Goal: Task Accomplishment & Management: Complete application form

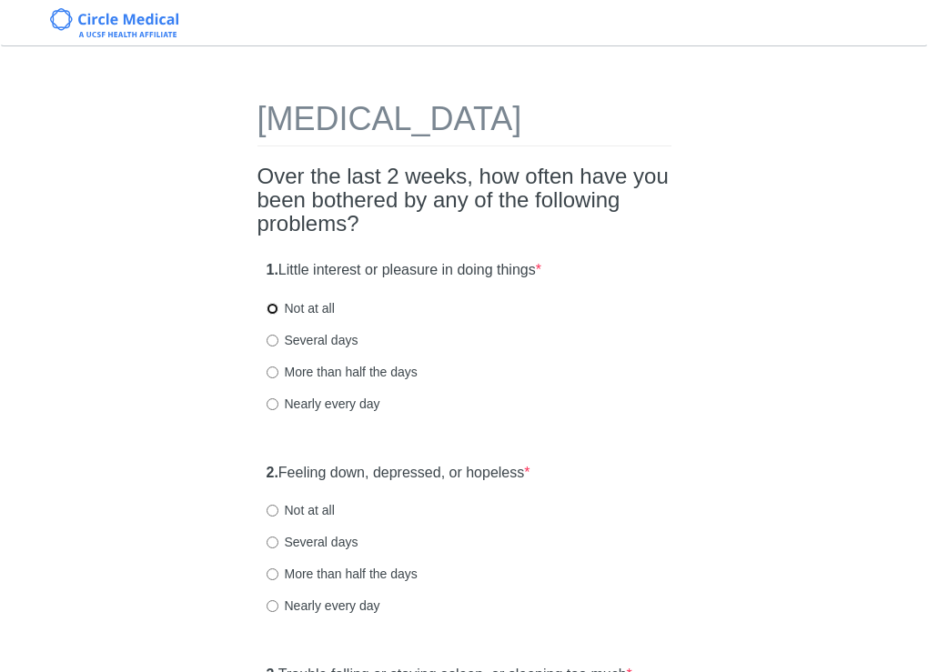
click at [273, 315] on input "Not at all" at bounding box center [273, 309] width 12 height 12
radio input "true"
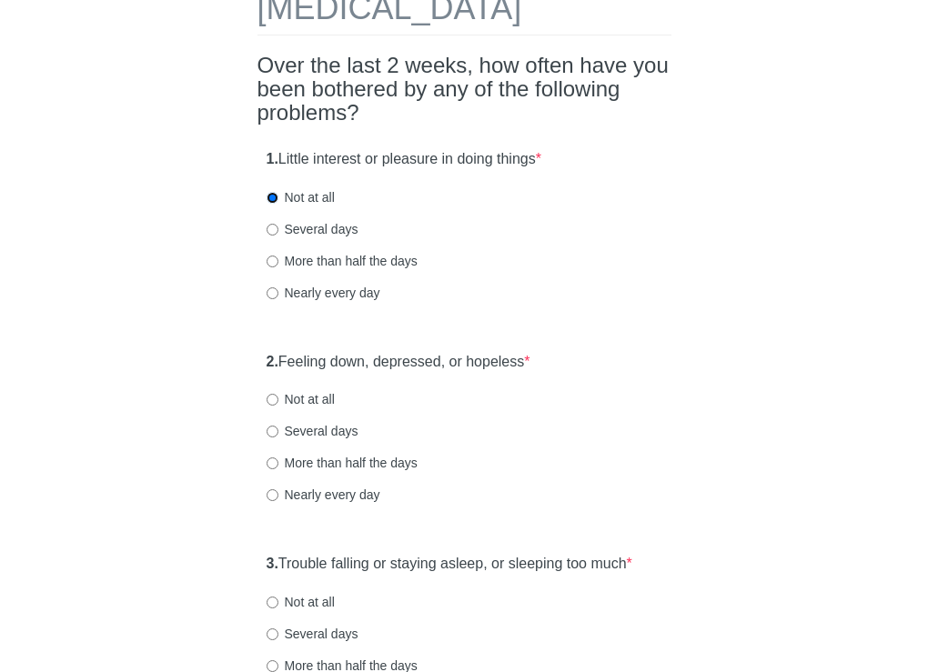
scroll to position [146, 0]
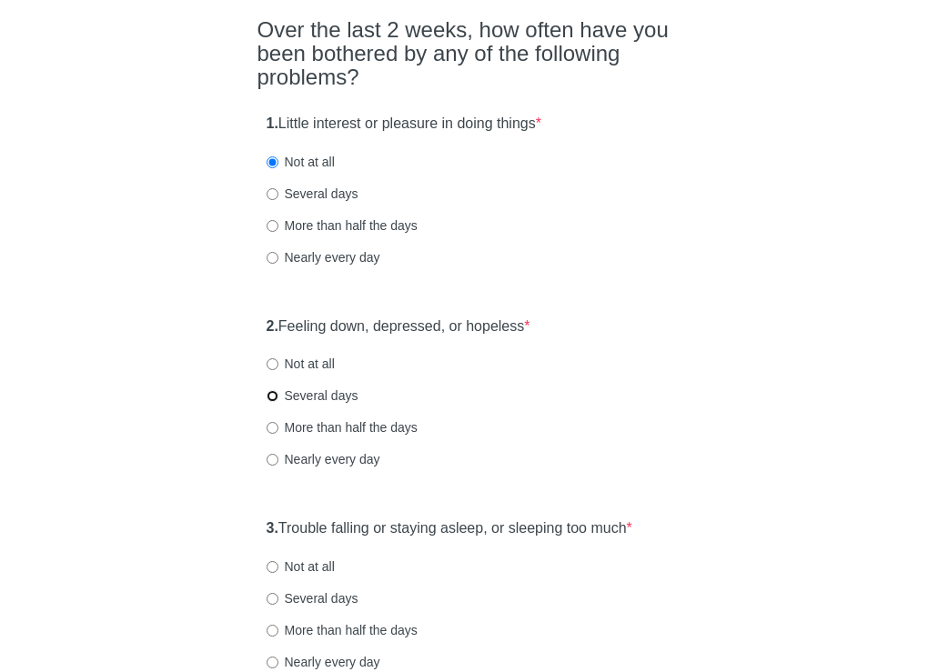
click at [274, 402] on input "Several days" at bounding box center [273, 396] width 12 height 12
radio input "true"
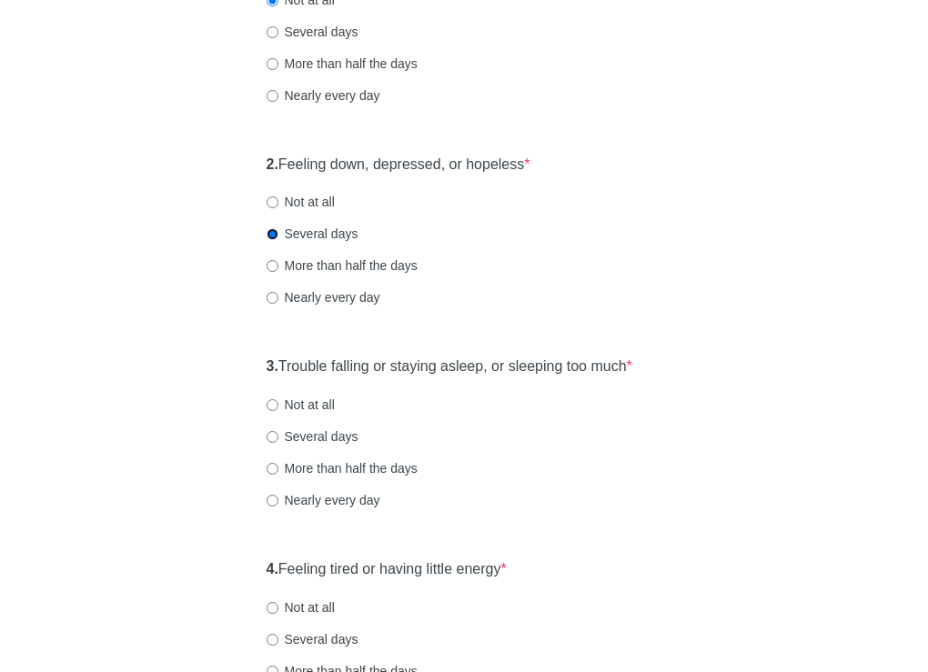
scroll to position [355, 0]
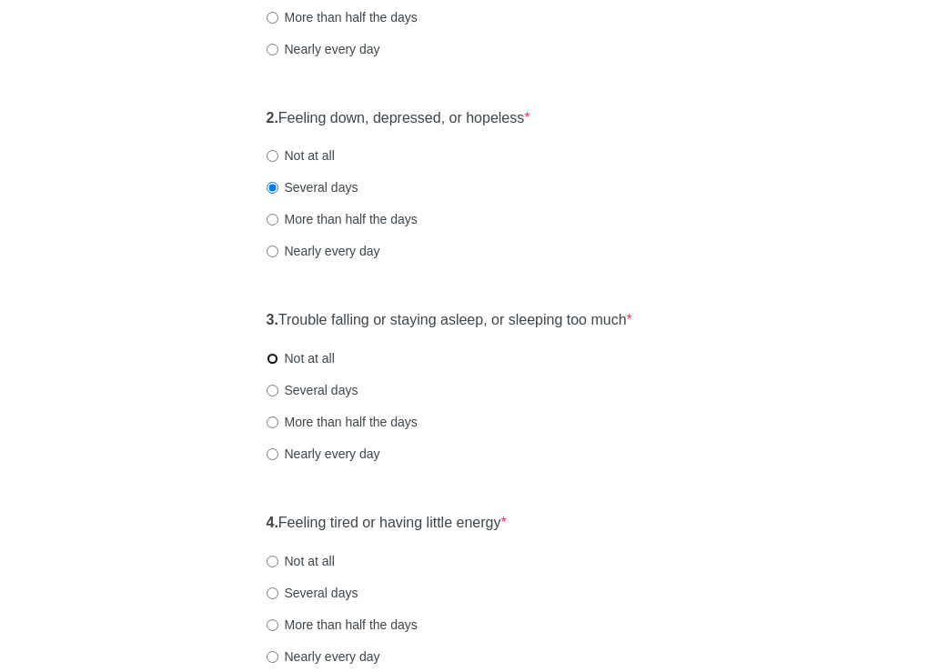
click at [275, 365] on input "Not at all" at bounding box center [273, 359] width 12 height 12
radio input "true"
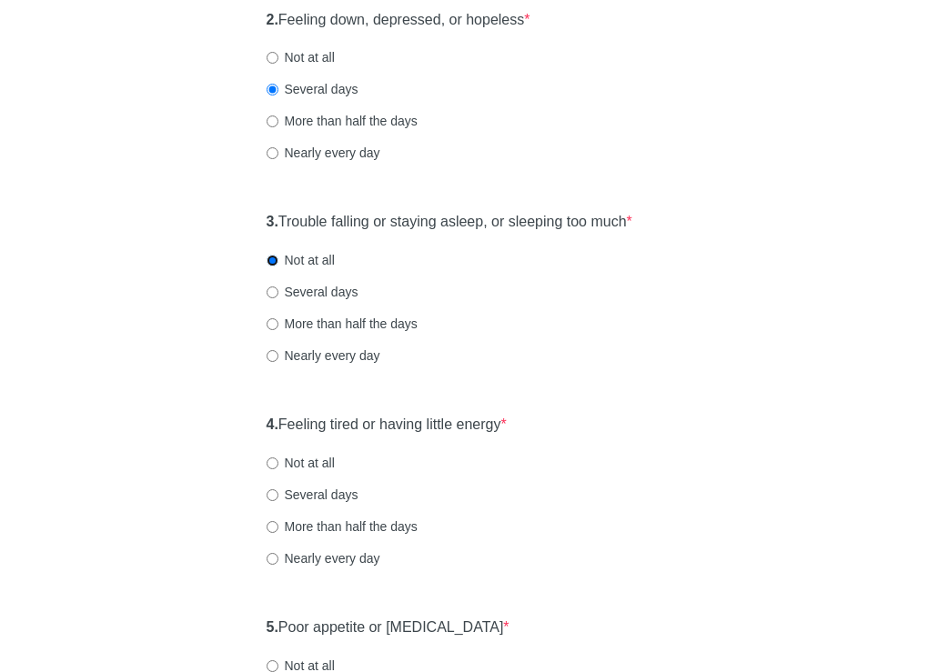
scroll to position [490, 0]
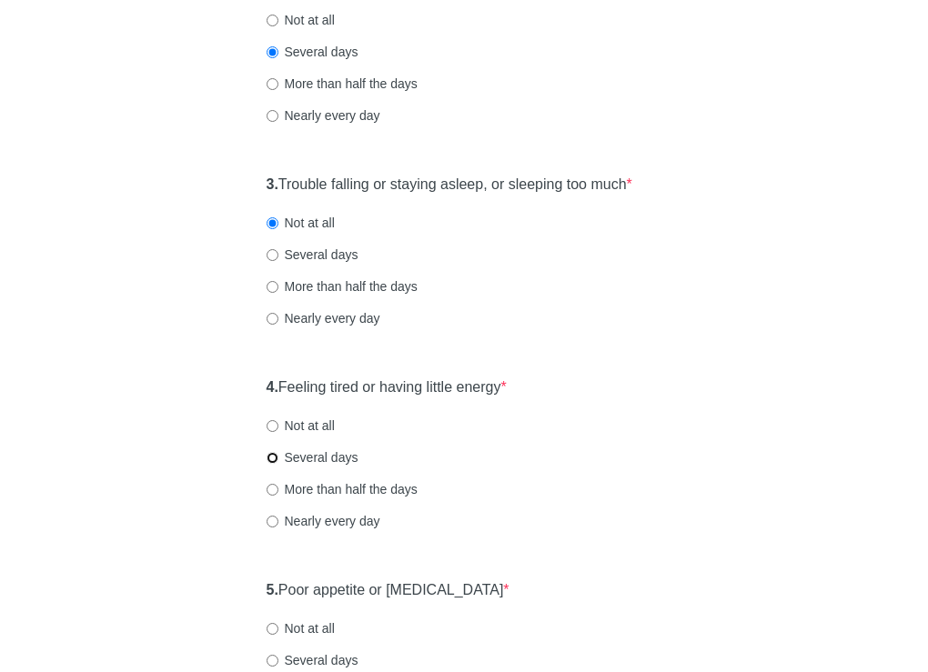
click at [275, 464] on input "Several days" at bounding box center [273, 458] width 12 height 12
radio input "true"
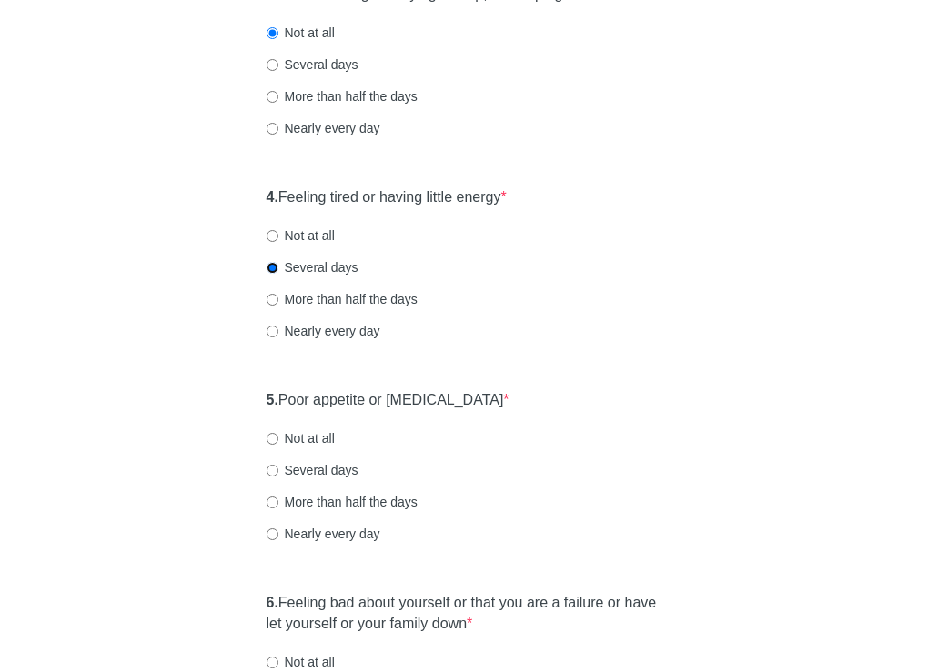
scroll to position [759, 0]
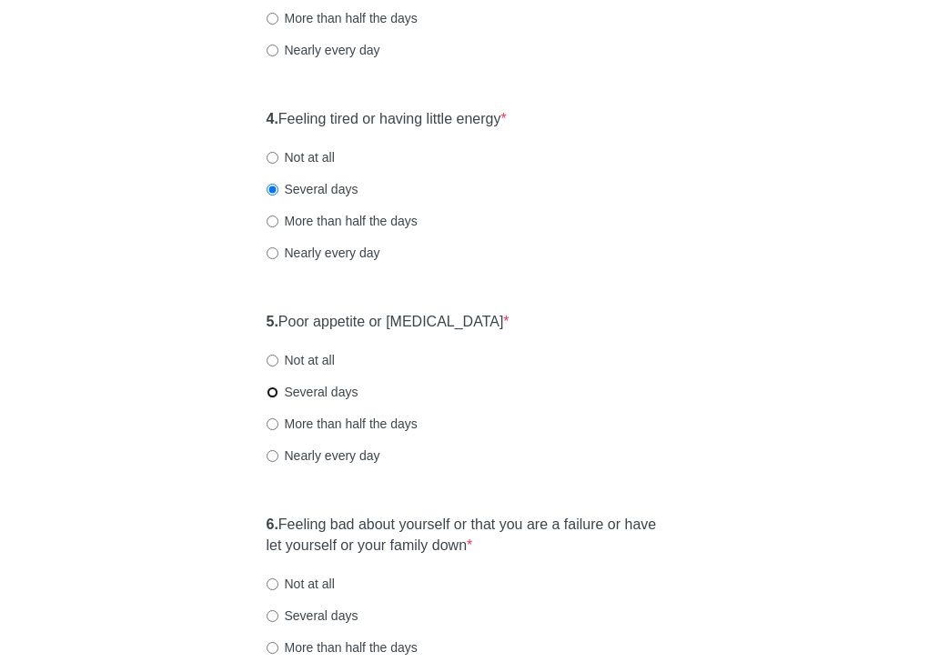
click at [274, 399] on input "Several days" at bounding box center [273, 393] width 12 height 12
radio input "true"
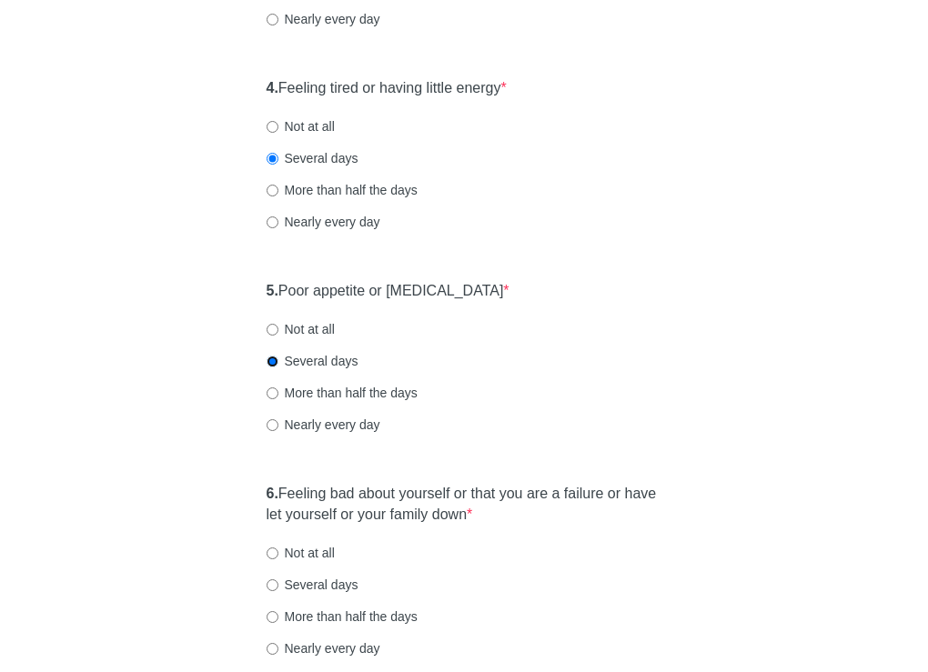
scroll to position [917, 0]
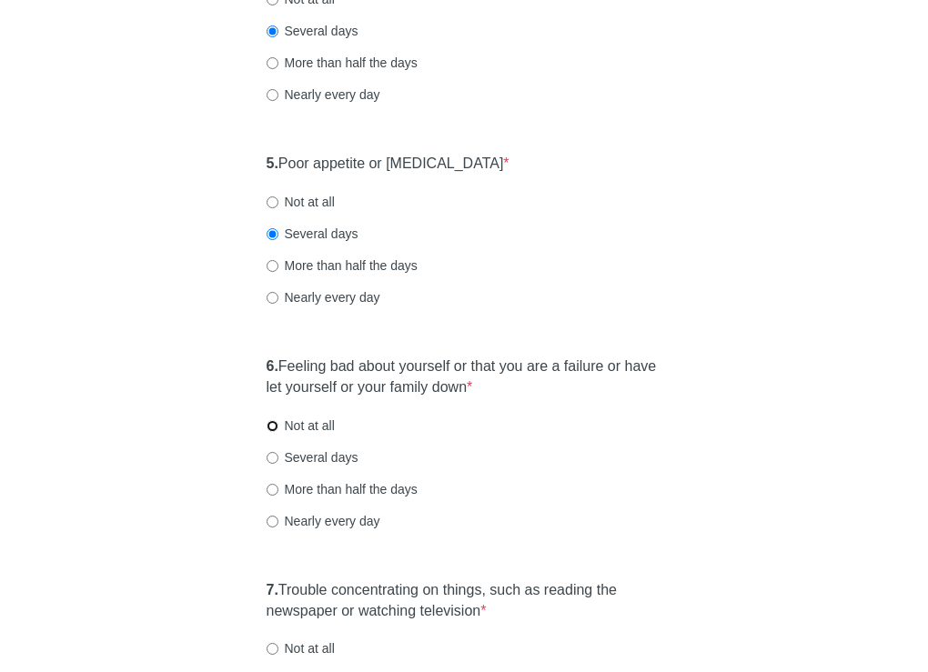
click at [274, 432] on input "Not at all" at bounding box center [273, 426] width 12 height 12
radio input "true"
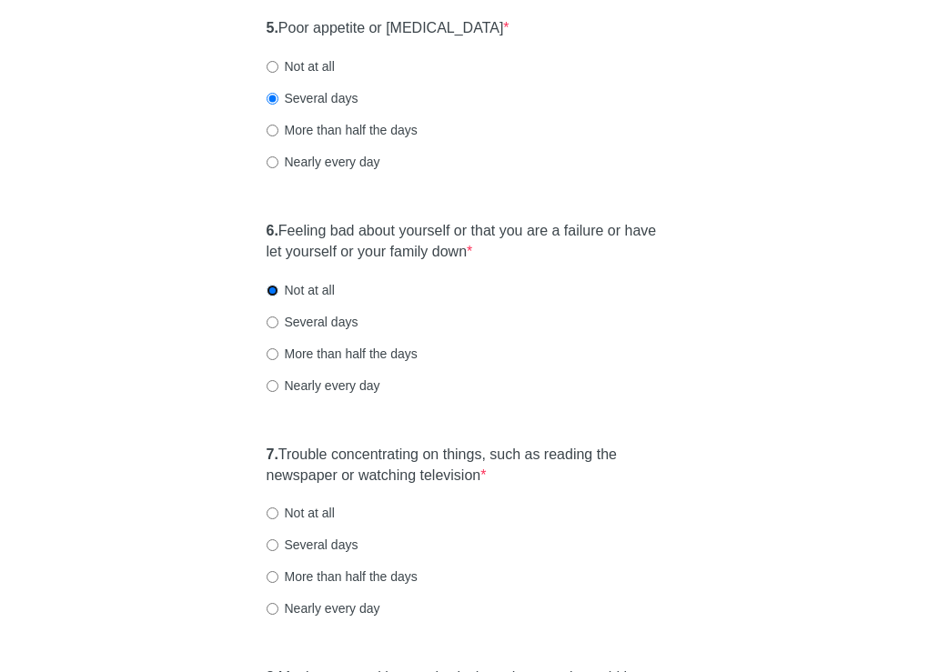
scroll to position [1099, 0]
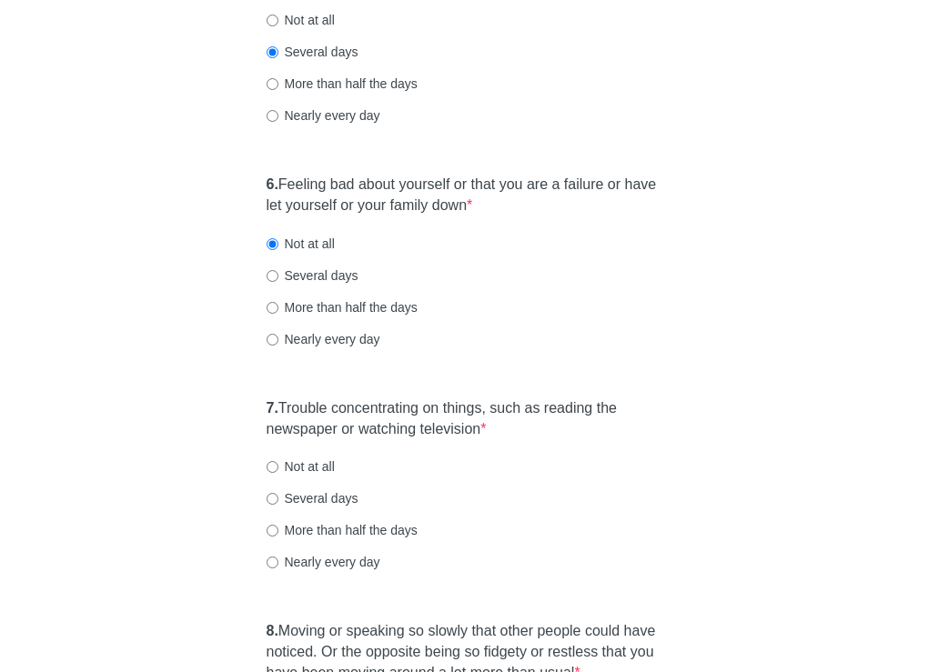
click at [332, 508] on label "Several days" at bounding box center [313, 499] width 92 height 18
click at [278, 505] on input "Several days" at bounding box center [273, 499] width 12 height 12
radio input "true"
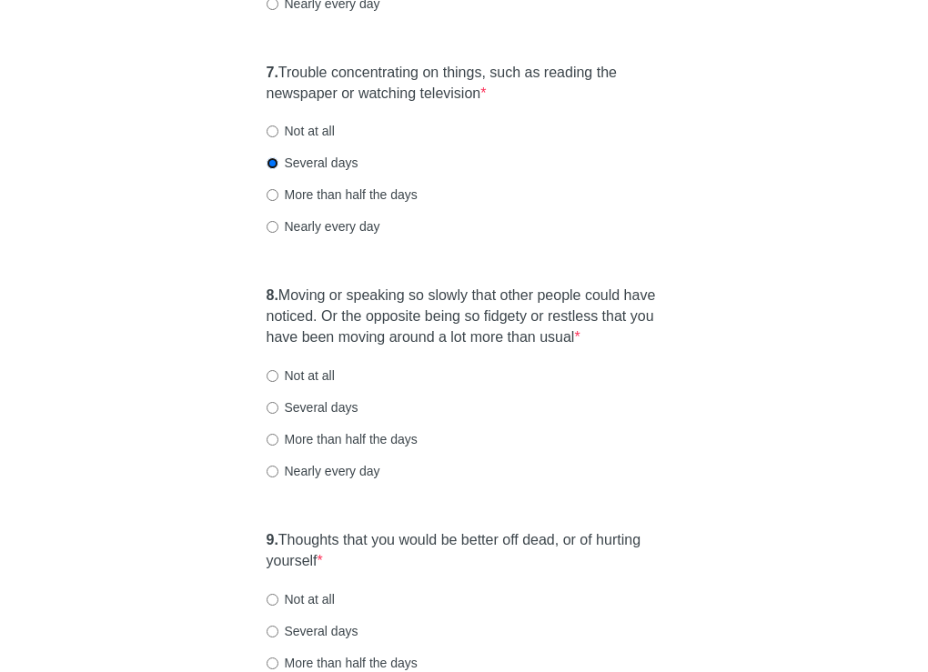
scroll to position [1503, 0]
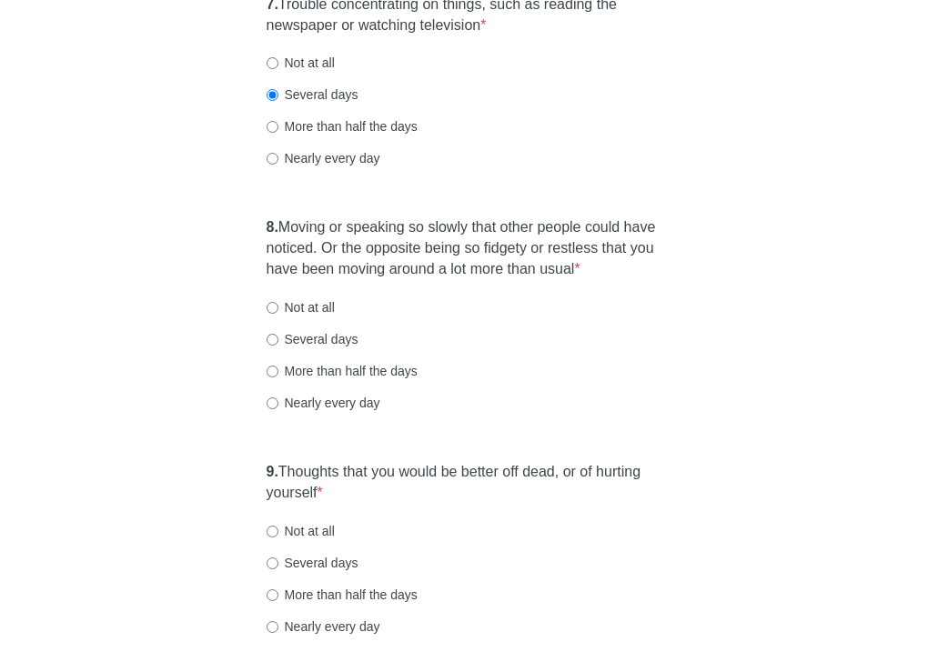
click at [307, 317] on label "Not at all" at bounding box center [301, 307] width 68 height 18
click at [278, 314] on input "Not at all" at bounding box center [273, 308] width 12 height 12
radio input "true"
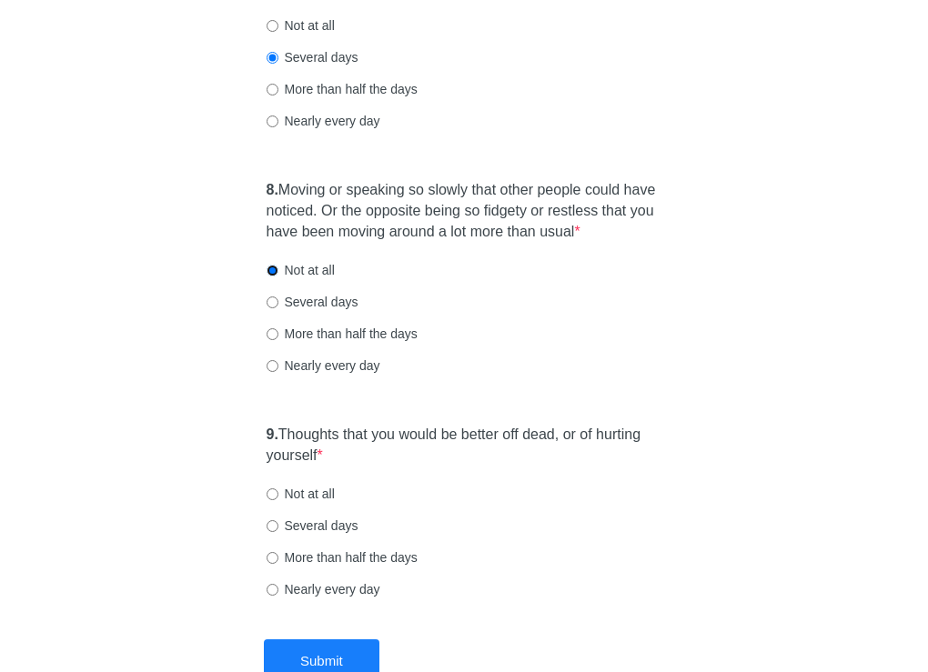
scroll to position [1568, 0]
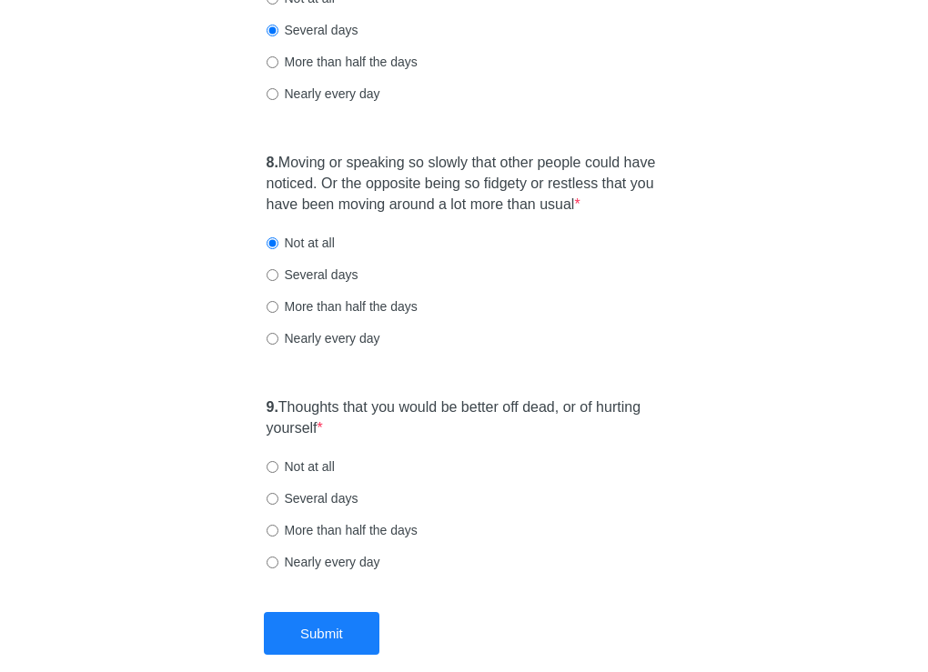
click at [317, 476] on label "Not at all" at bounding box center [301, 467] width 68 height 18
click at [278, 473] on input "Not at all" at bounding box center [273, 467] width 12 height 12
radio input "true"
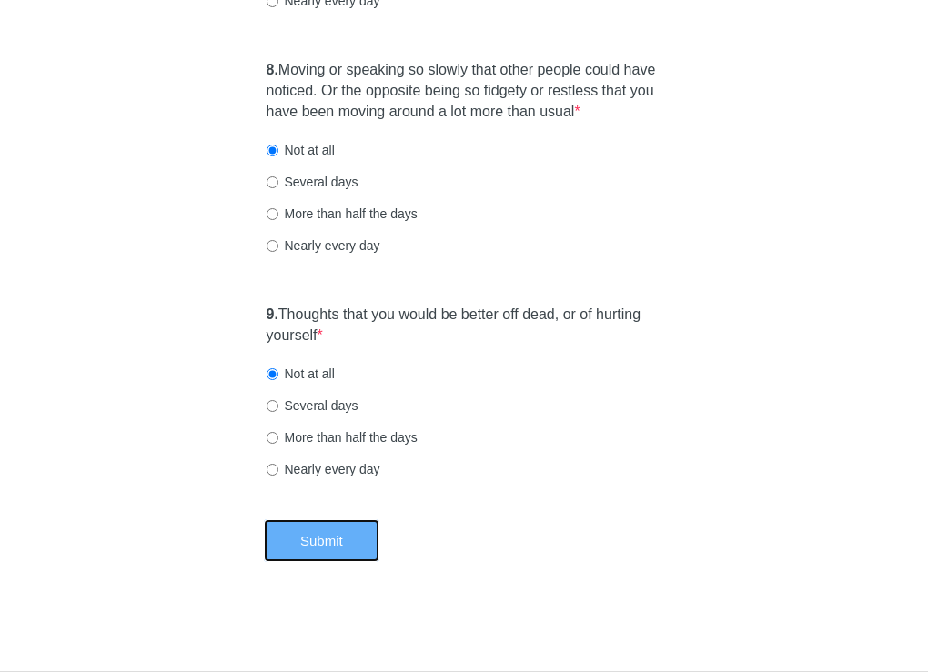
click at [325, 542] on button "Submit" at bounding box center [322, 541] width 116 height 43
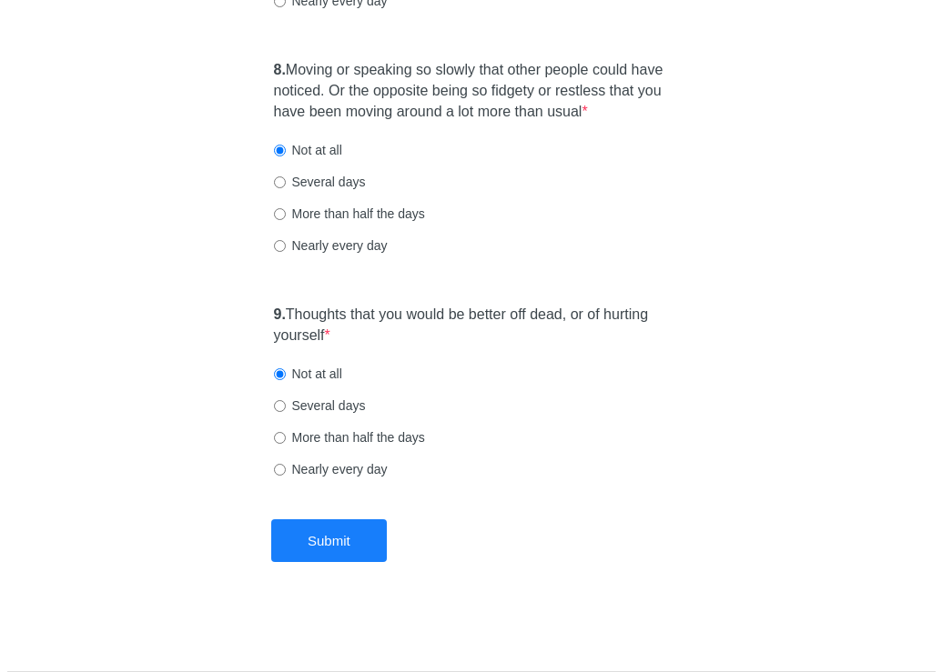
scroll to position [0, 0]
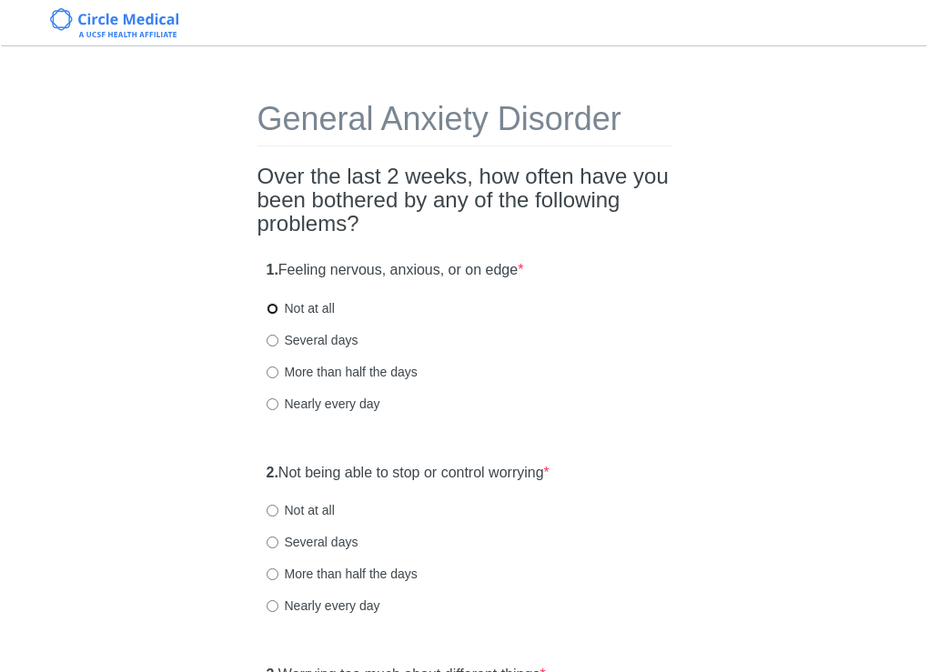
click at [276, 308] on input "Not at all" at bounding box center [273, 309] width 12 height 12
radio input "true"
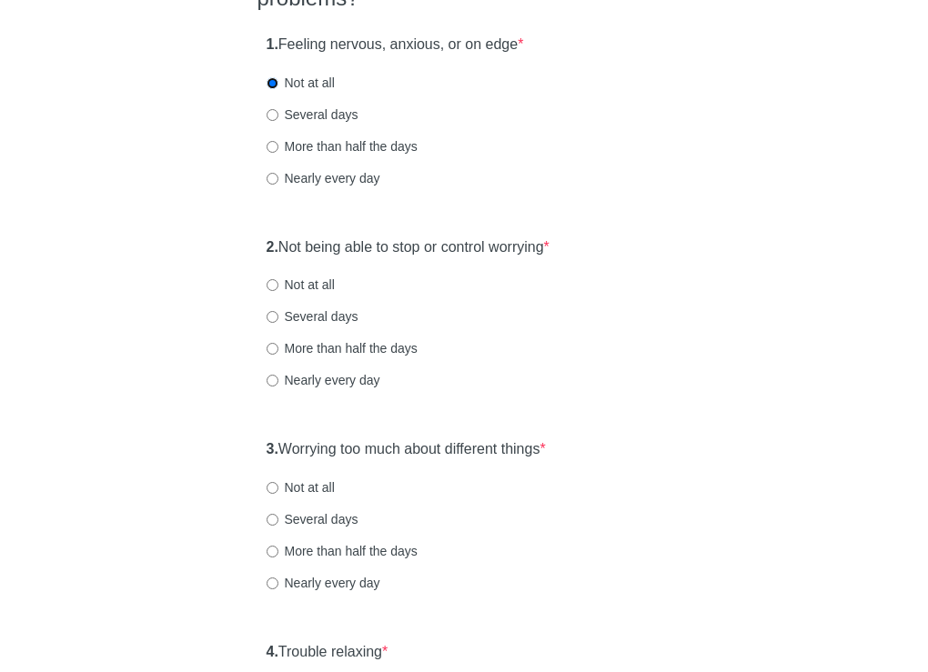
scroll to position [227, 0]
click at [319, 286] on label "Not at all" at bounding box center [301, 284] width 68 height 18
click at [278, 286] on input "Not at all" at bounding box center [273, 284] width 12 height 12
radio input "true"
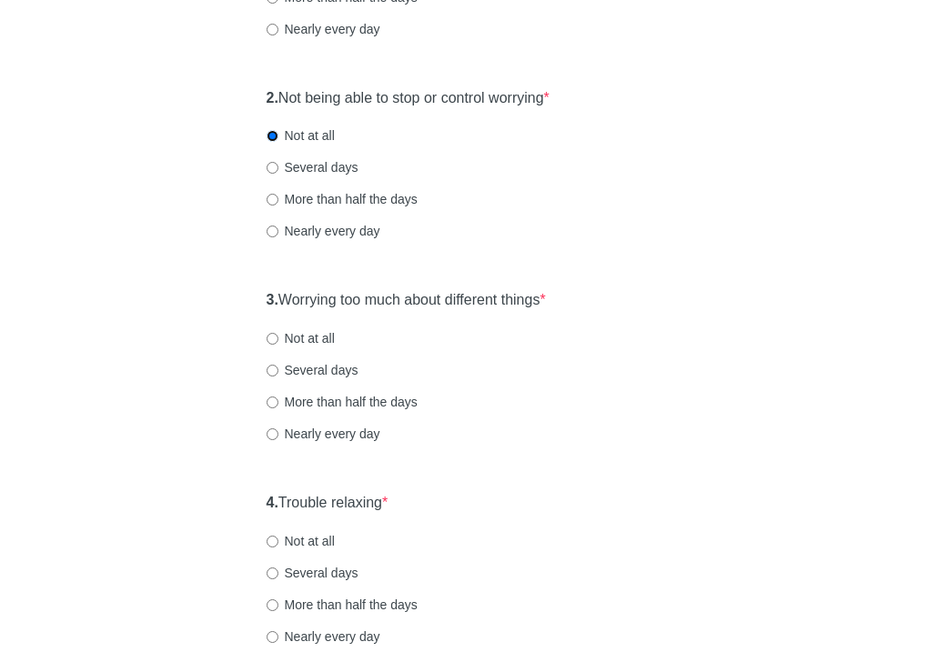
scroll to position [375, 0]
click at [275, 374] on input "Several days" at bounding box center [273, 371] width 12 height 12
radio input "true"
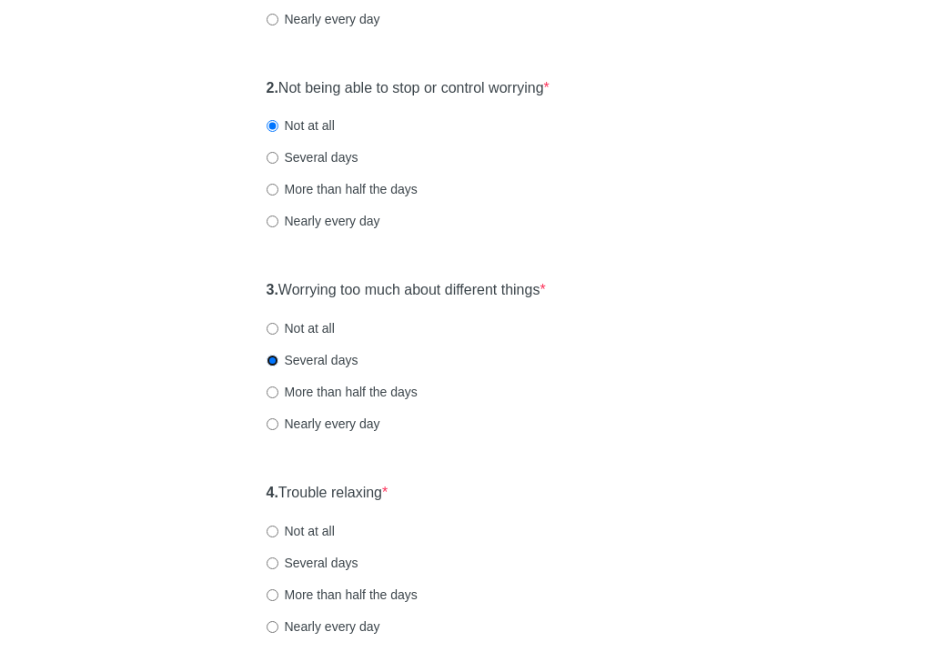
scroll to position [679, 0]
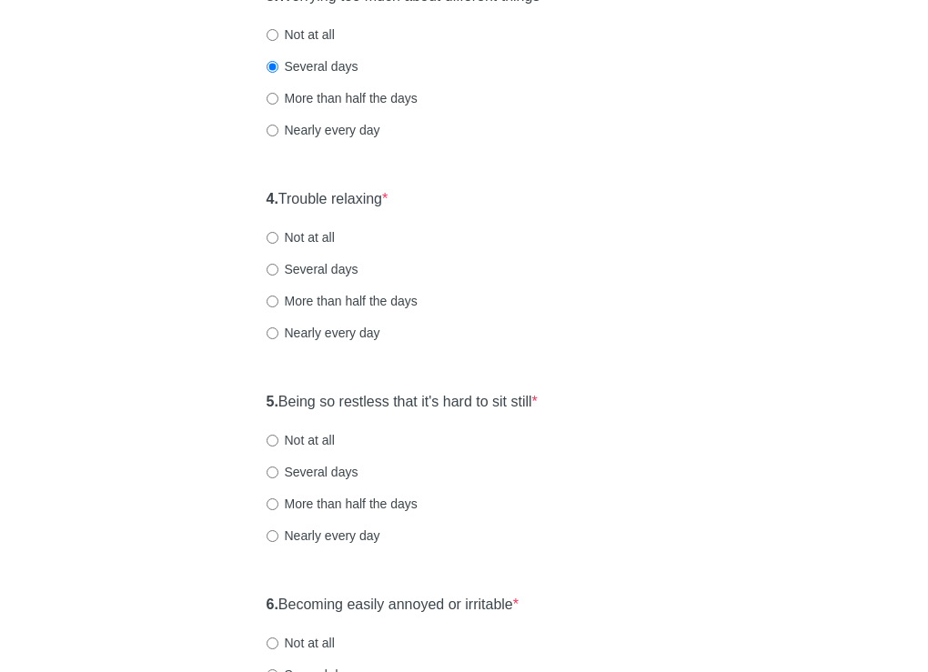
click at [311, 239] on label "Not at all" at bounding box center [301, 237] width 68 height 18
click at [278, 239] on input "Not at all" at bounding box center [273, 238] width 12 height 12
radio input "true"
click at [308, 440] on label "Not at all" at bounding box center [301, 440] width 68 height 18
click at [278, 440] on input "Not at all" at bounding box center [273, 441] width 12 height 12
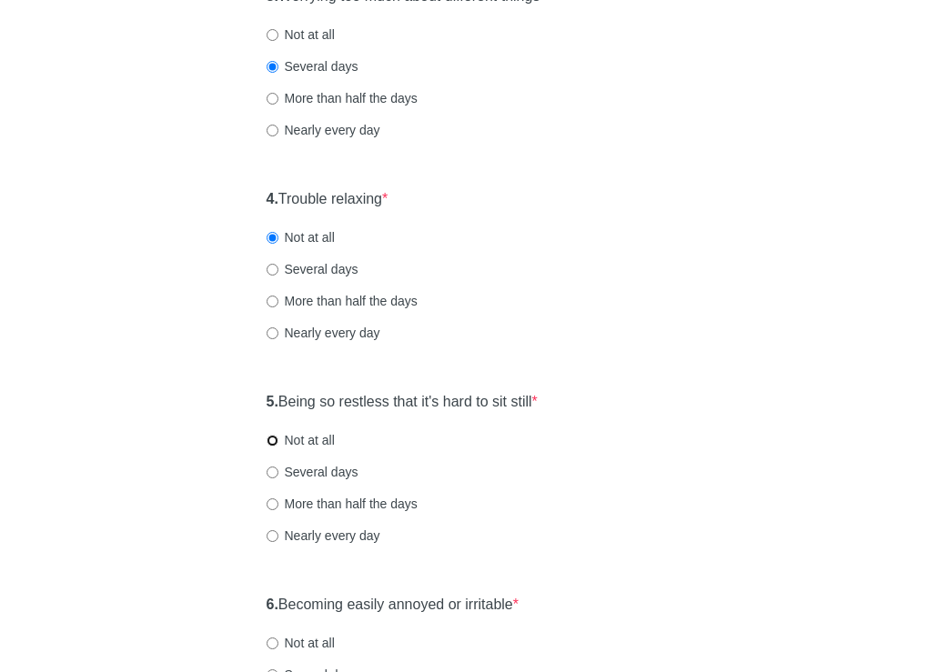
radio input "true"
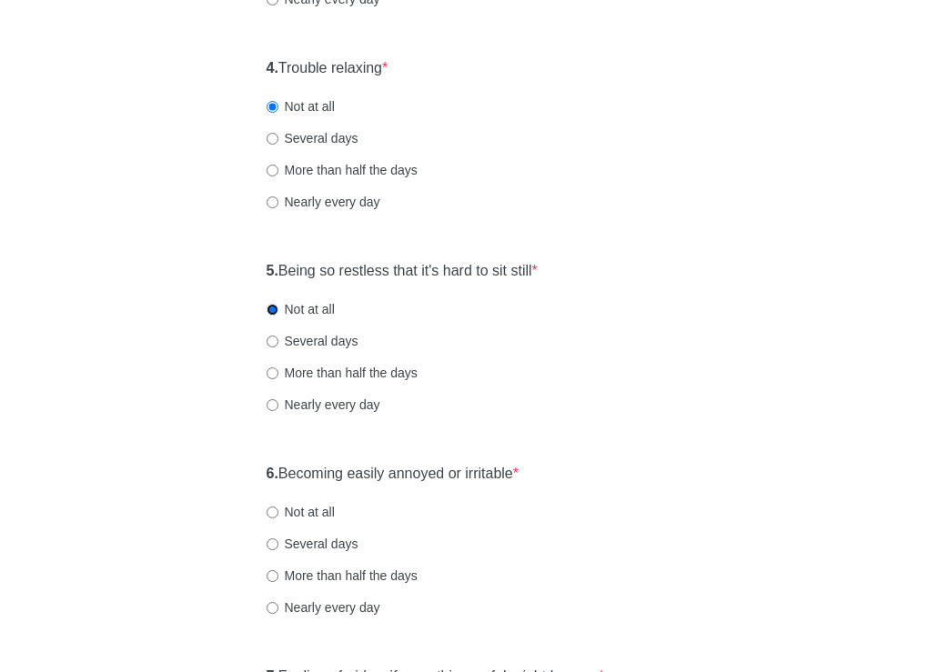
scroll to position [843, 0]
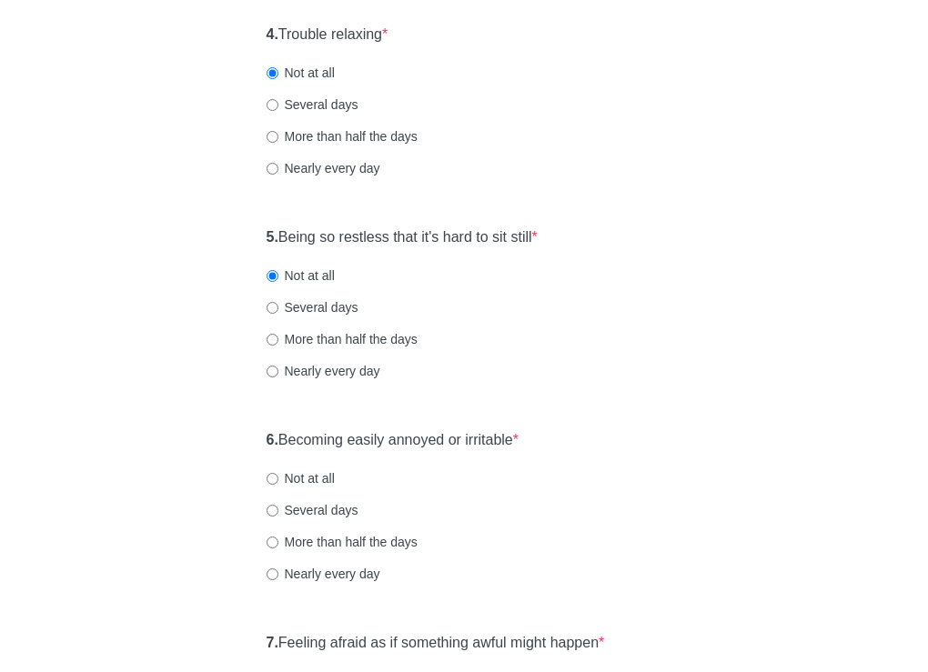
click at [334, 512] on label "Several days" at bounding box center [313, 510] width 92 height 18
click at [278, 512] on input "Several days" at bounding box center [273, 511] width 12 height 12
radio input "true"
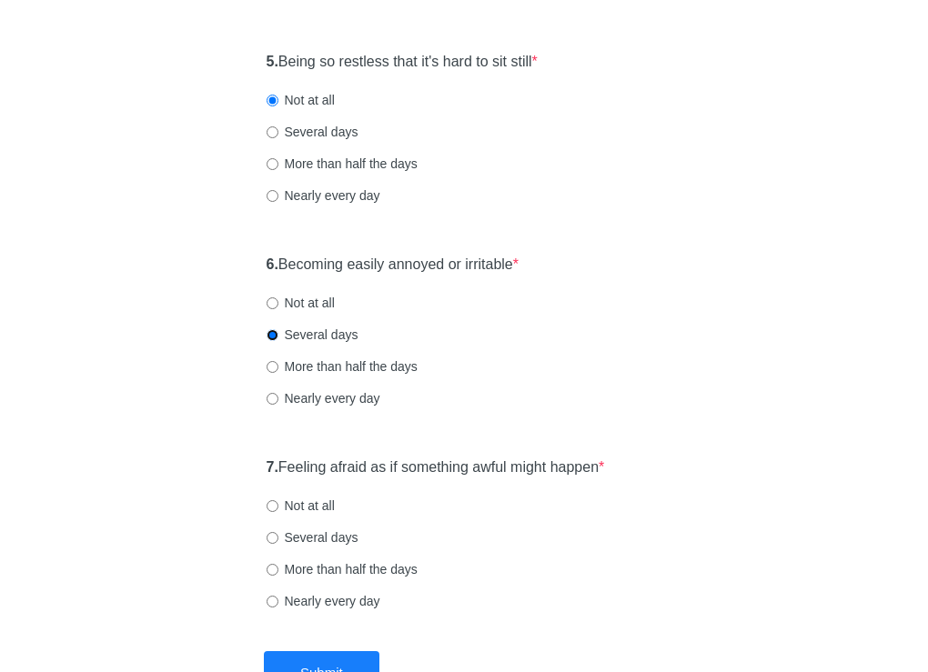
scroll to position [1085, 0]
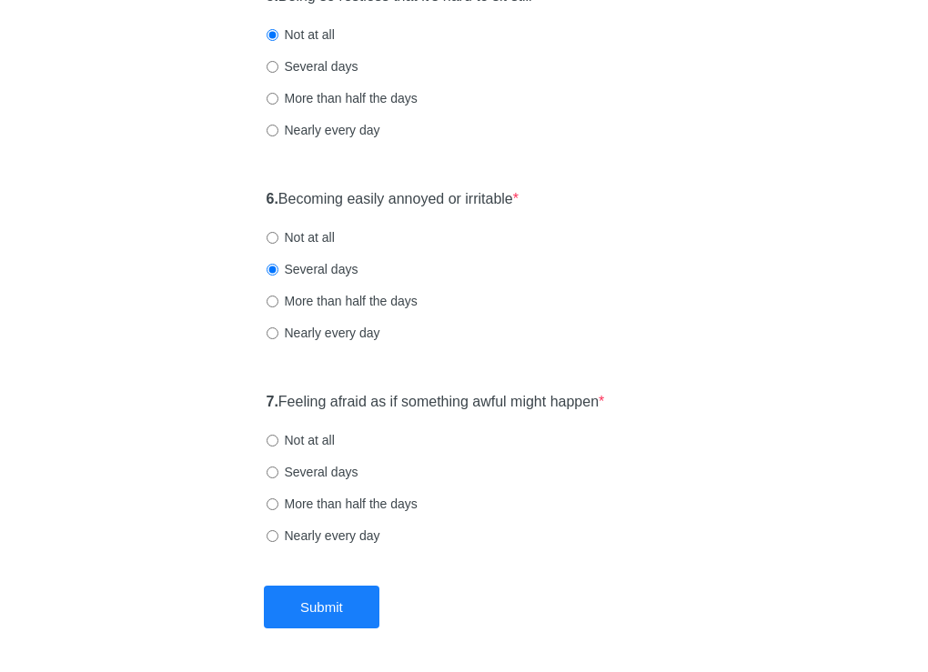
click at [308, 438] on label "Not at all" at bounding box center [301, 440] width 68 height 18
click at [278, 438] on input "Not at all" at bounding box center [273, 441] width 12 height 12
radio input "true"
click at [348, 609] on button "Submit" at bounding box center [322, 607] width 116 height 43
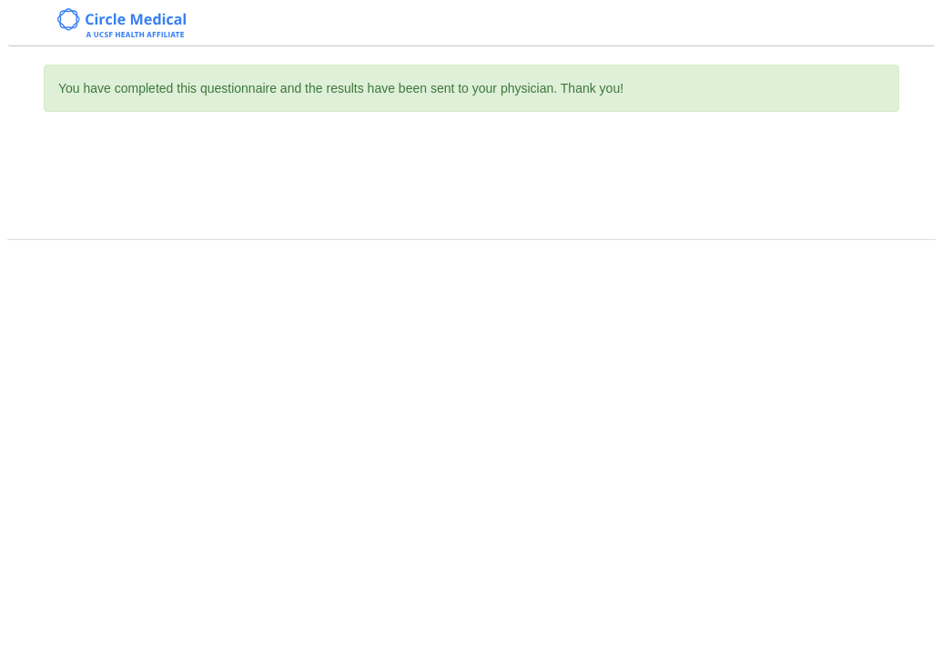
scroll to position [0, 0]
